Goal: Transaction & Acquisition: Download file/media

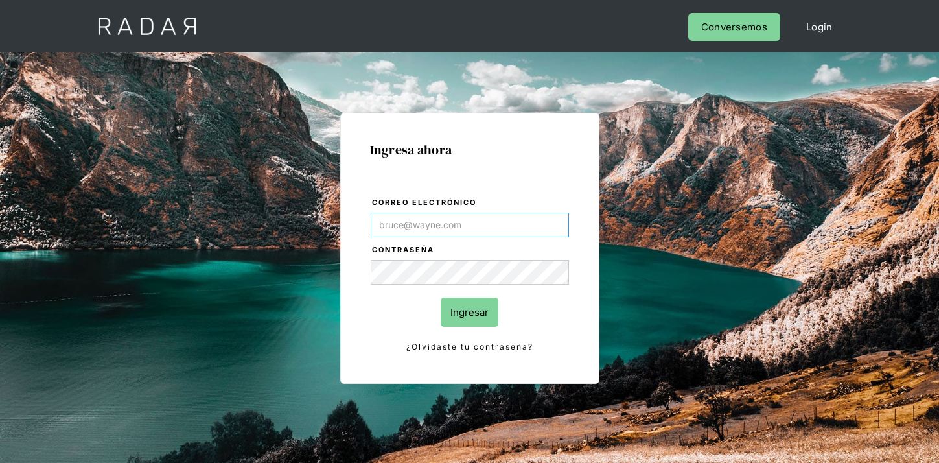
click at [483, 233] on input "Correo electrónico" at bounding box center [470, 225] width 198 height 25
paste input "[EMAIL_ADDRESS][DOMAIN_NAME]"
type input "[EMAIL_ADDRESS][DOMAIN_NAME]"
click at [476, 303] on input "Ingresar" at bounding box center [470, 311] width 58 height 29
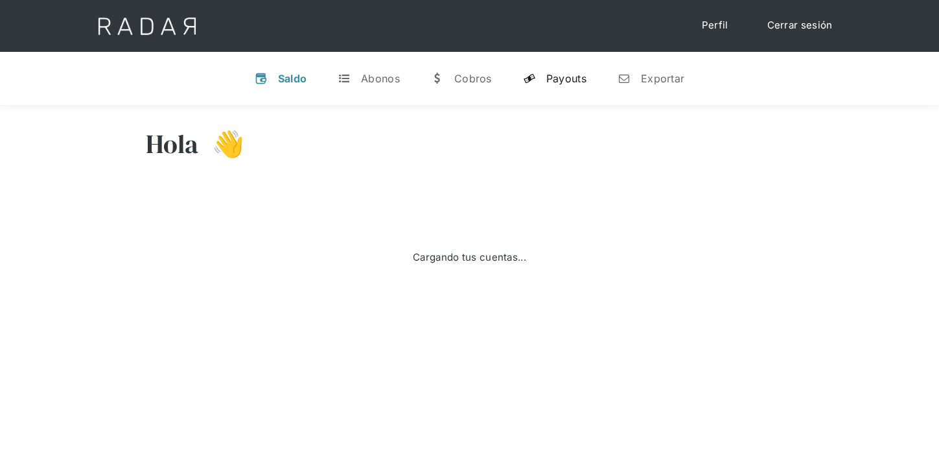
click at [574, 76] on div "Payouts" at bounding box center [566, 78] width 40 height 13
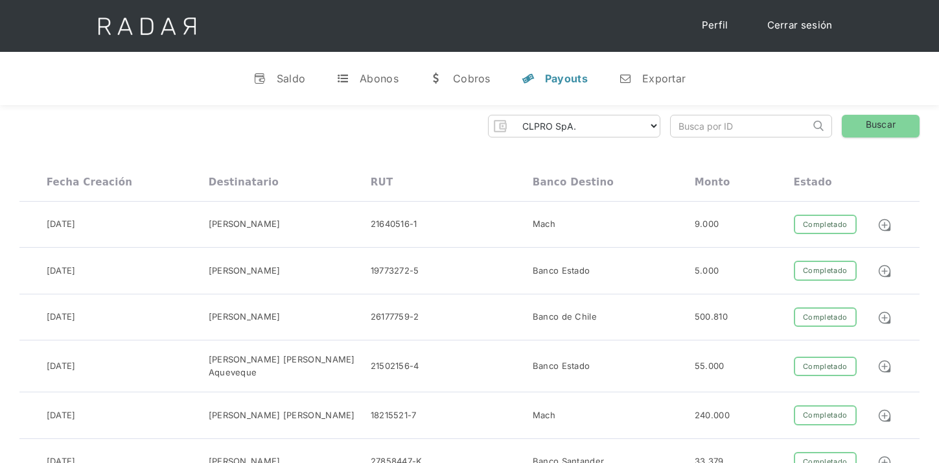
click at [601, 124] on select "CLPRO SpA. [PERSON_NAME] SpA. Urigol SpA. Bysolutions SpA. Clmax SpA. Andes Pay…" at bounding box center [585, 125] width 148 height 21
select select "[PERSON_NAME]-rt"
click at [514, 115] on select "CLPRO SpA. [PERSON_NAME] SpA. Urigol SpA. Bysolutions SpA. Clmax SpA. Andes Pay…" at bounding box center [585, 125] width 148 height 21
click at [639, 80] on link "n Exportar" at bounding box center [651, 79] width 87 height 34
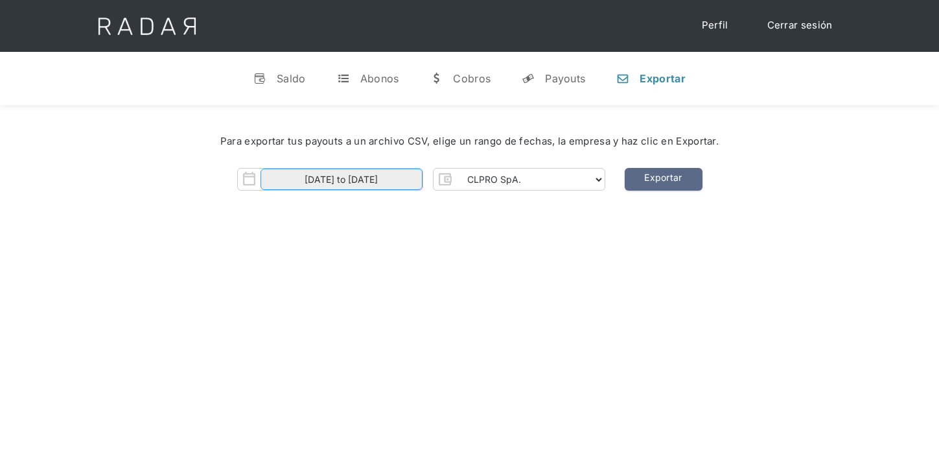
click at [399, 174] on input "[DATE] to [DATE]" at bounding box center [342, 178] width 162 height 21
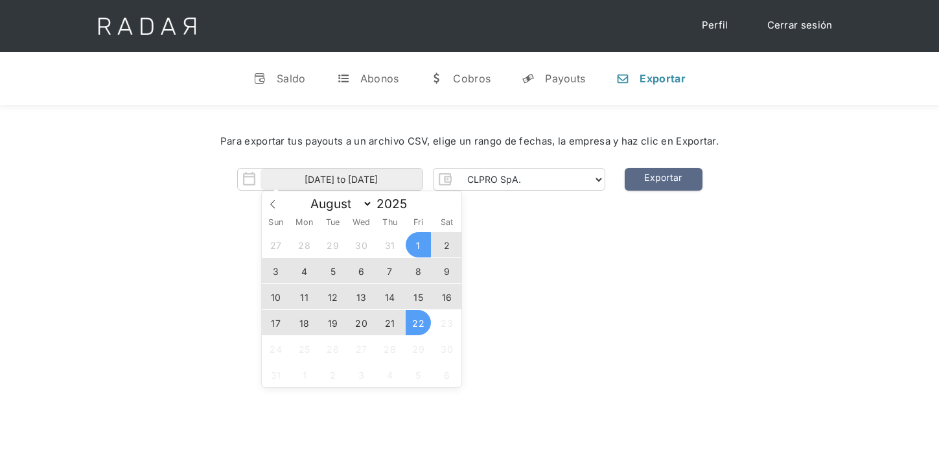
click at [310, 322] on span "18" at bounding box center [304, 322] width 25 height 25
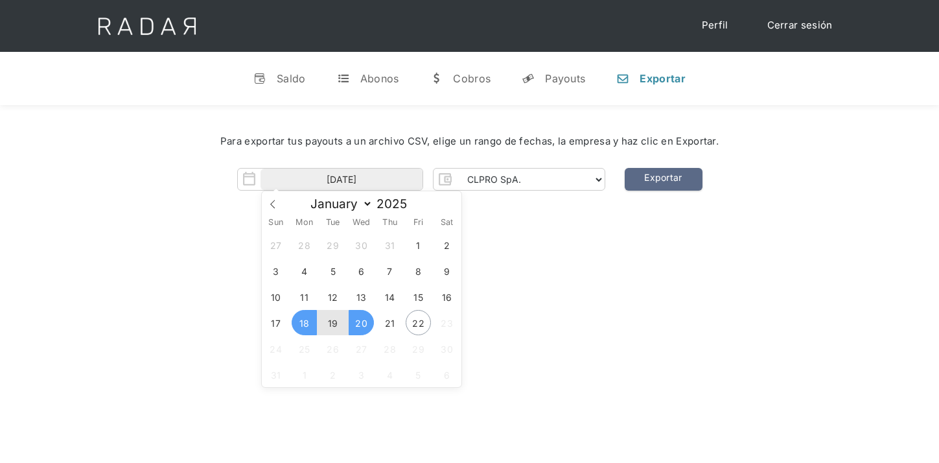
click at [362, 324] on span "20" at bounding box center [361, 322] width 25 height 25
type input "[DATE] to [DATE]"
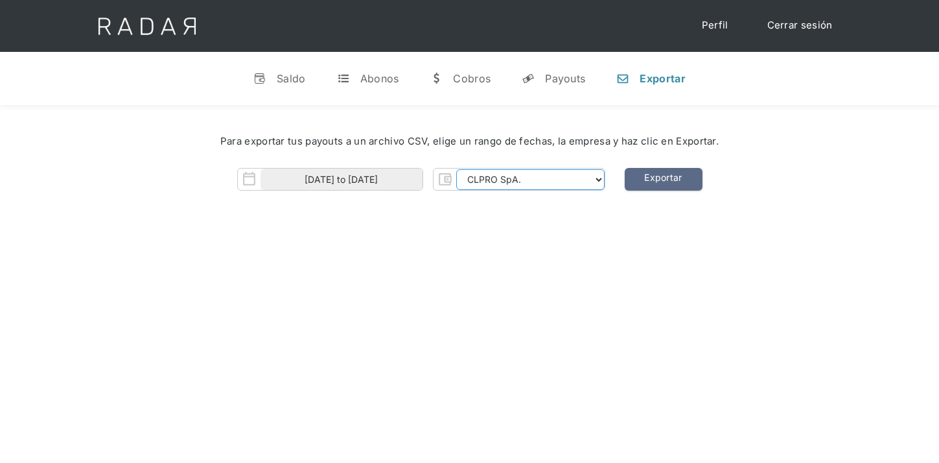
click at [531, 177] on select "CLPRO SpA. [PERSON_NAME] SpA. Urigol SpA. Bysolutions SpA. Clmax SpA. Andes Pay…" at bounding box center [530, 179] width 148 height 21
select select "[PERSON_NAME]-rt"
click at [457, 169] on select "CLPRO SpA. [PERSON_NAME] SpA. Urigol SpA. Bysolutions SpA. Clmax SpA. Andes Pay…" at bounding box center [530, 179] width 148 height 21
click at [682, 176] on link "Exportar" at bounding box center [664, 179] width 78 height 23
